Goal: Task Accomplishment & Management: Manage account settings

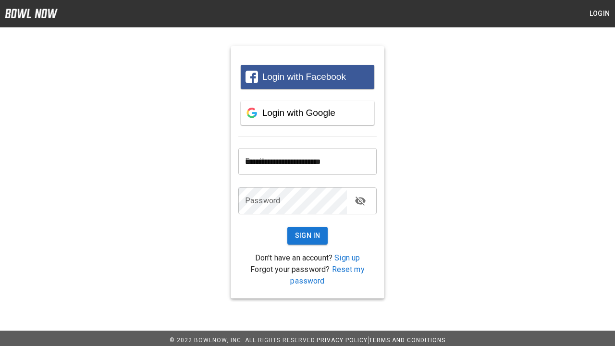
type input "**********"
click at [307, 235] on button "Sign In" at bounding box center [307, 236] width 41 height 18
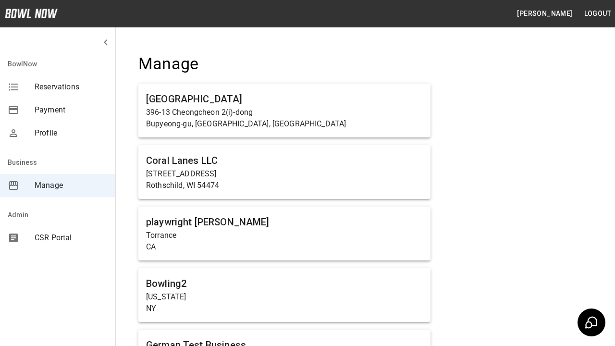
click at [58, 185] on span "Manage" at bounding box center [71, 186] width 73 height 12
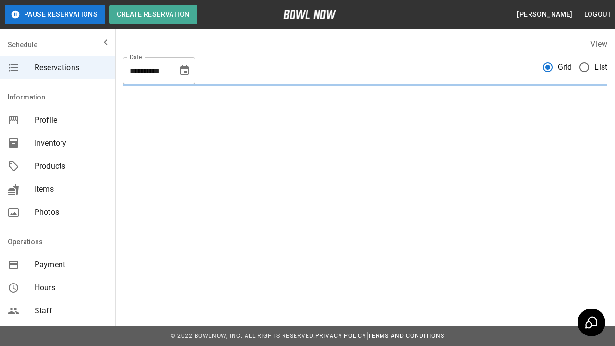
click at [58, 166] on span "Products" at bounding box center [71, 166] width 73 height 12
